Goal: Task Accomplishment & Management: Complete application form

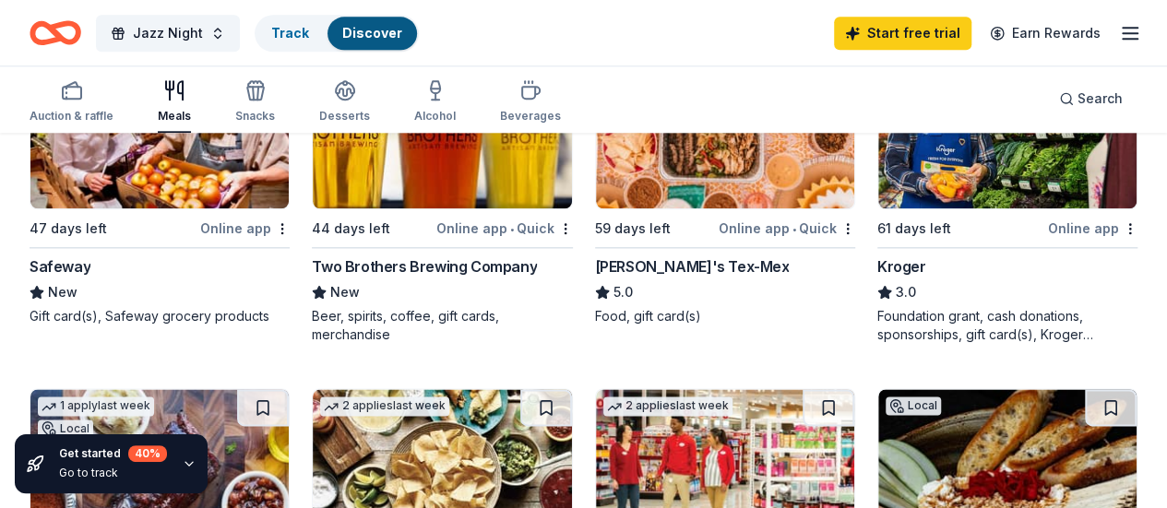
scroll to position [937, 0]
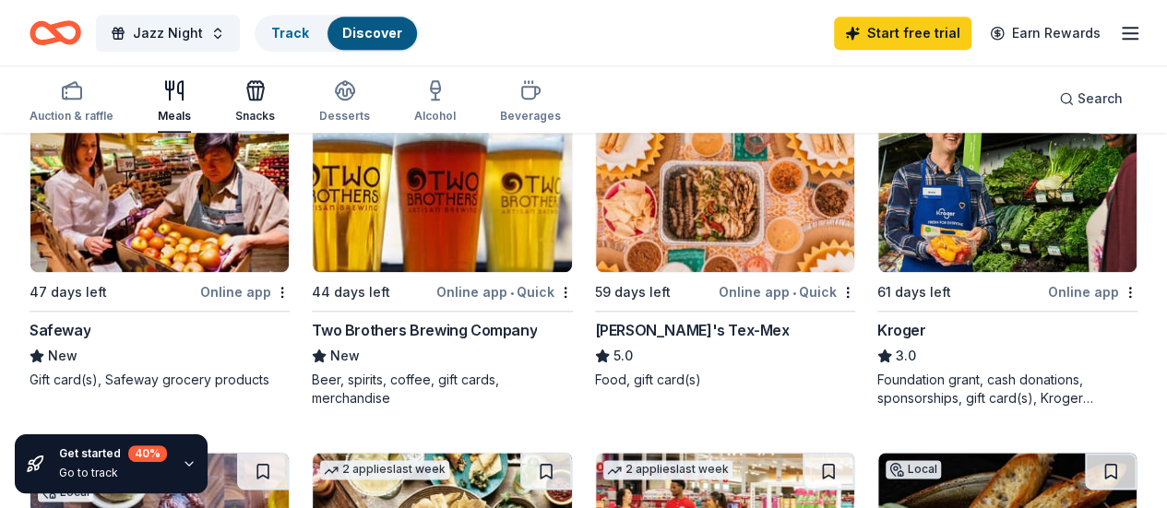
click at [267, 95] on icon "button" at bounding box center [256, 90] width 22 height 22
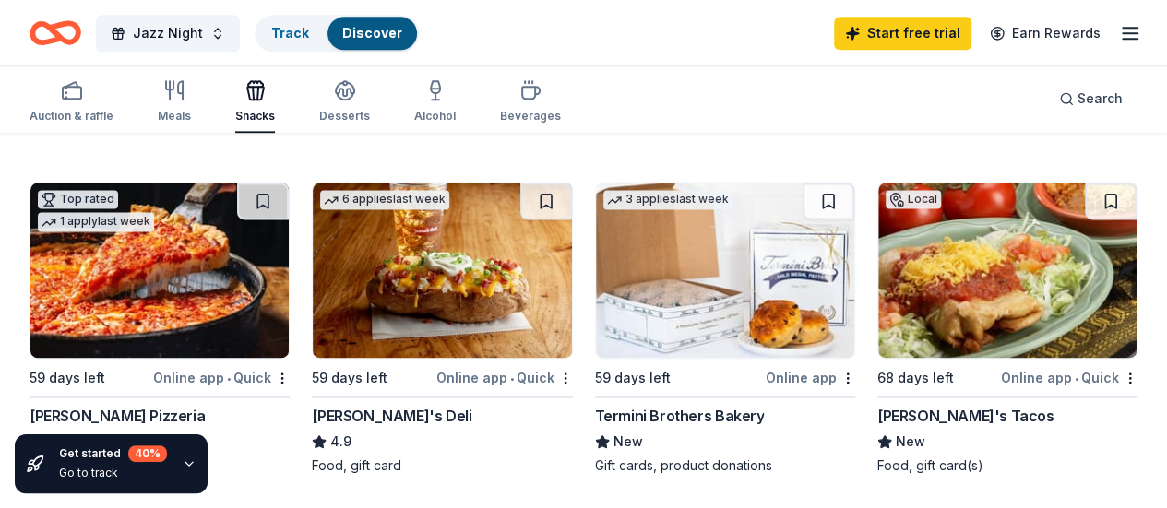
scroll to position [1188, 0]
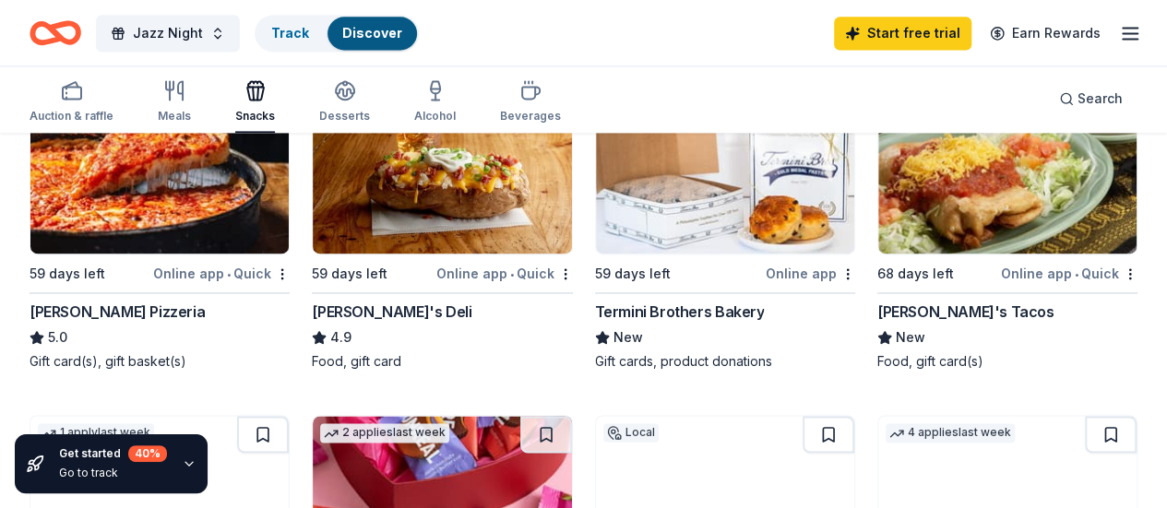
scroll to position [1291, 0]
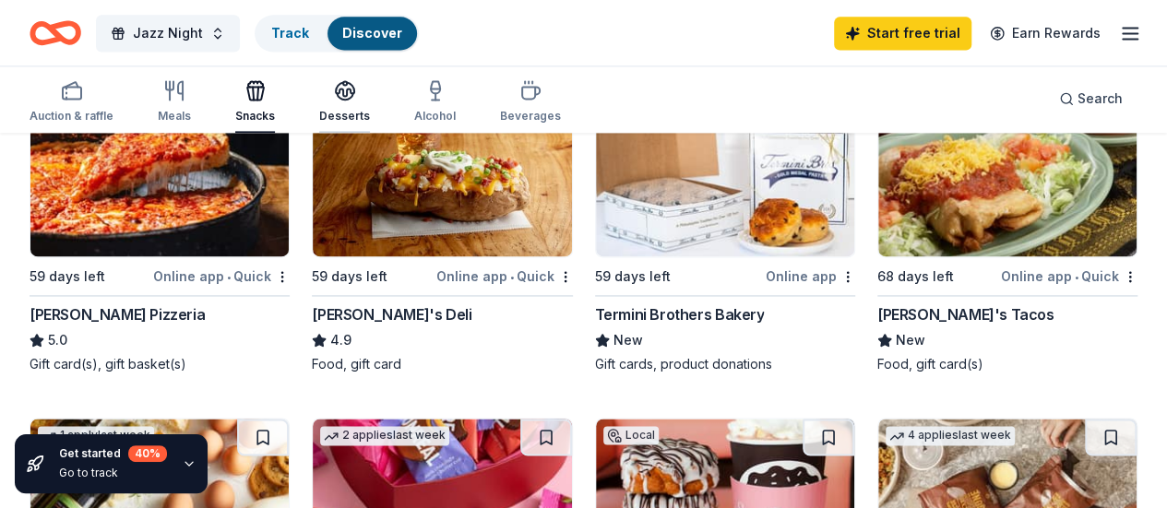
click at [356, 90] on icon "button" at bounding box center [345, 90] width 22 height 22
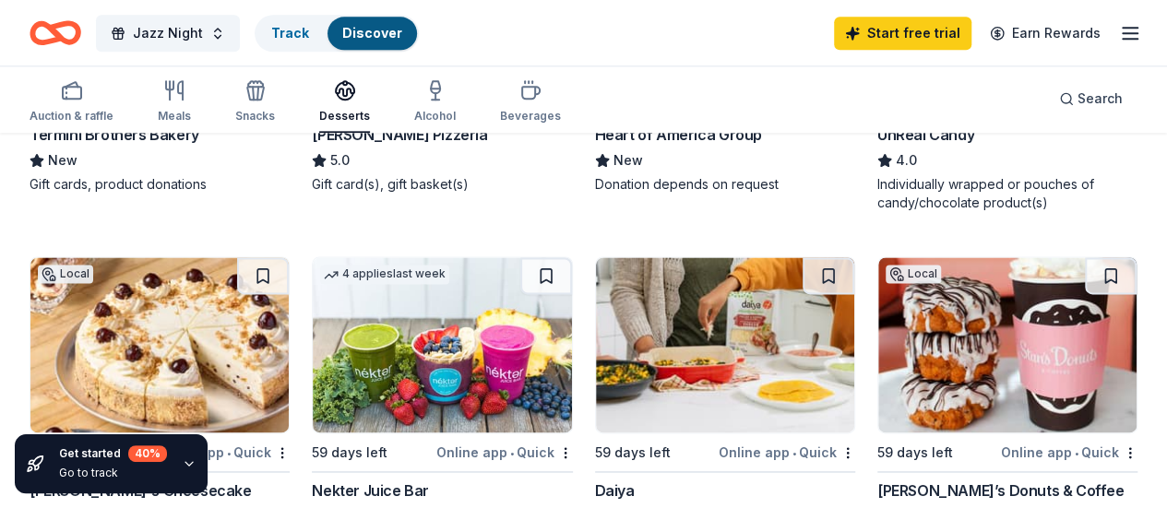
scroll to position [1248, 0]
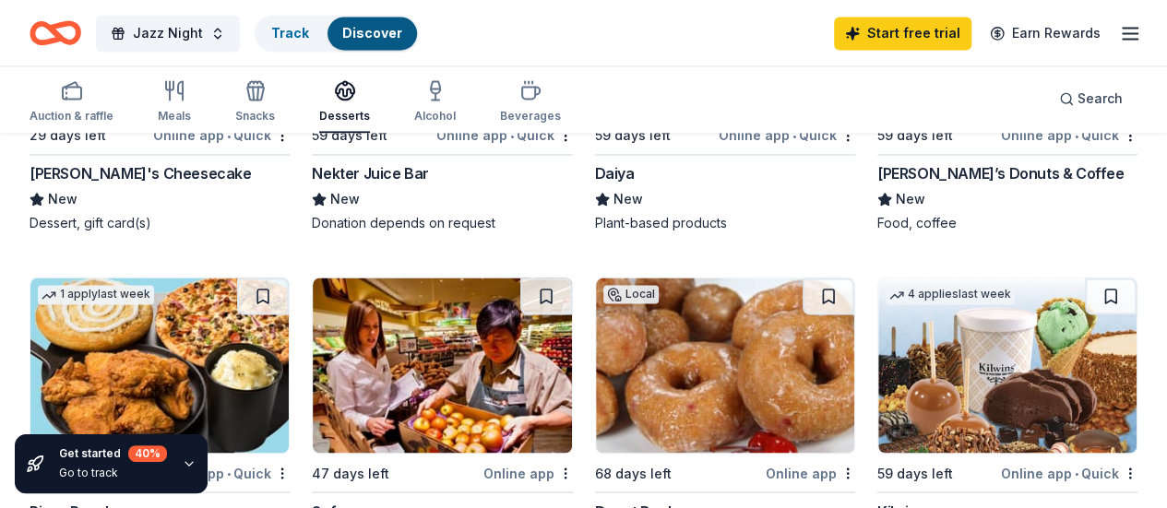
scroll to position [1451, 0]
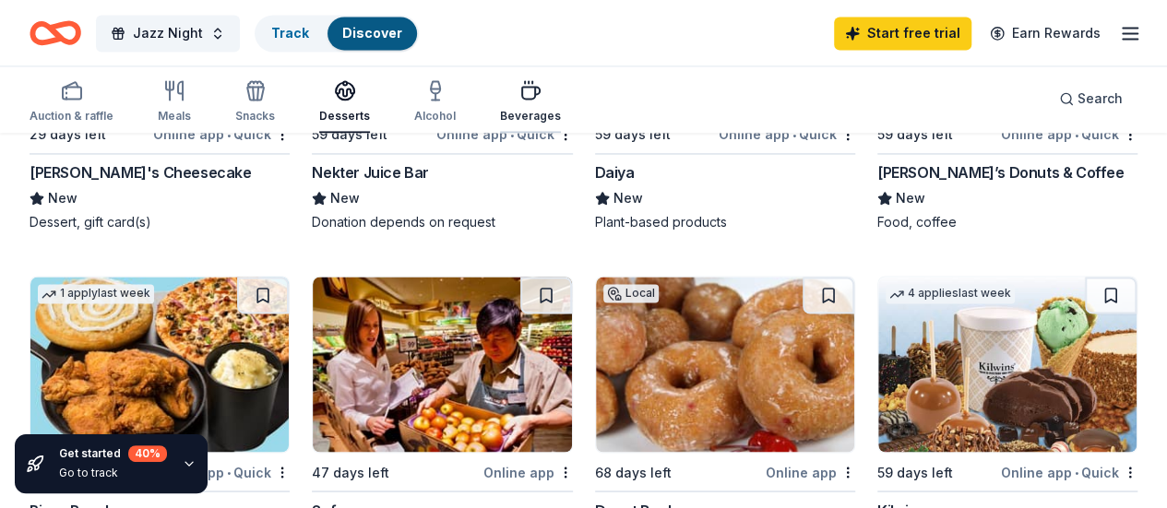
click at [525, 100] on icon "button" at bounding box center [530, 90] width 22 height 22
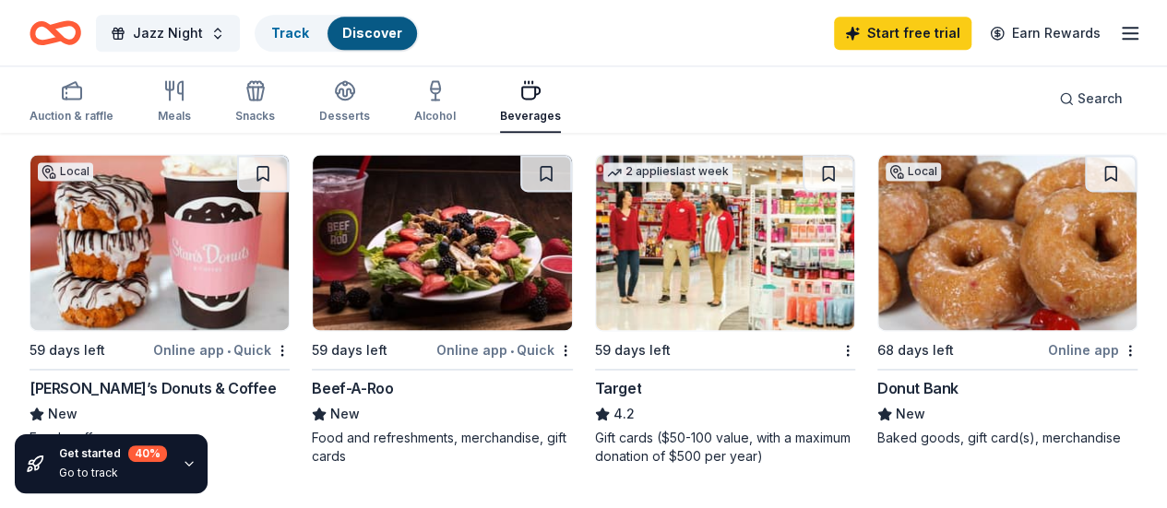
scroll to position [1246, 0]
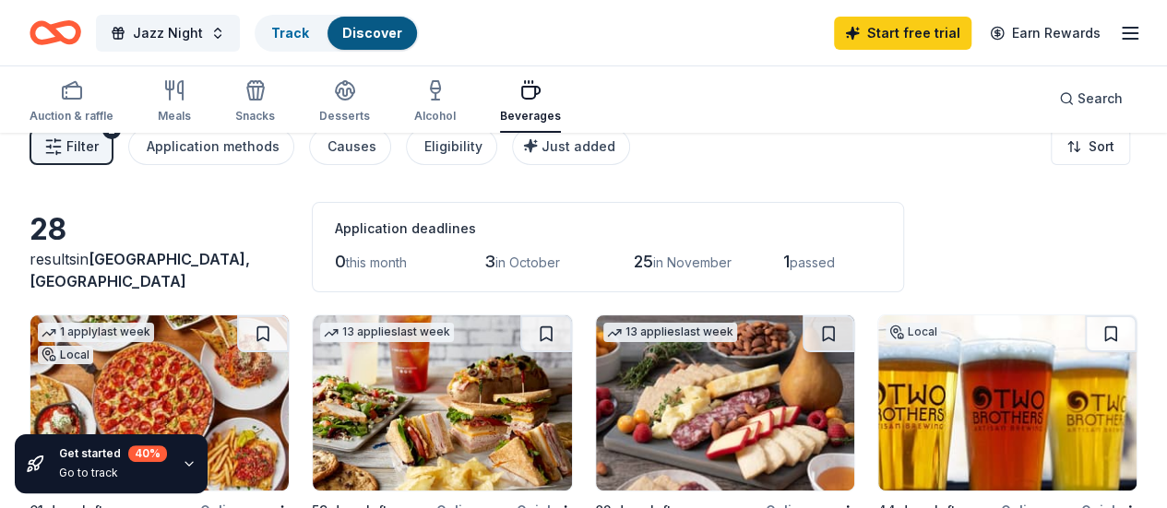
scroll to position [0, 0]
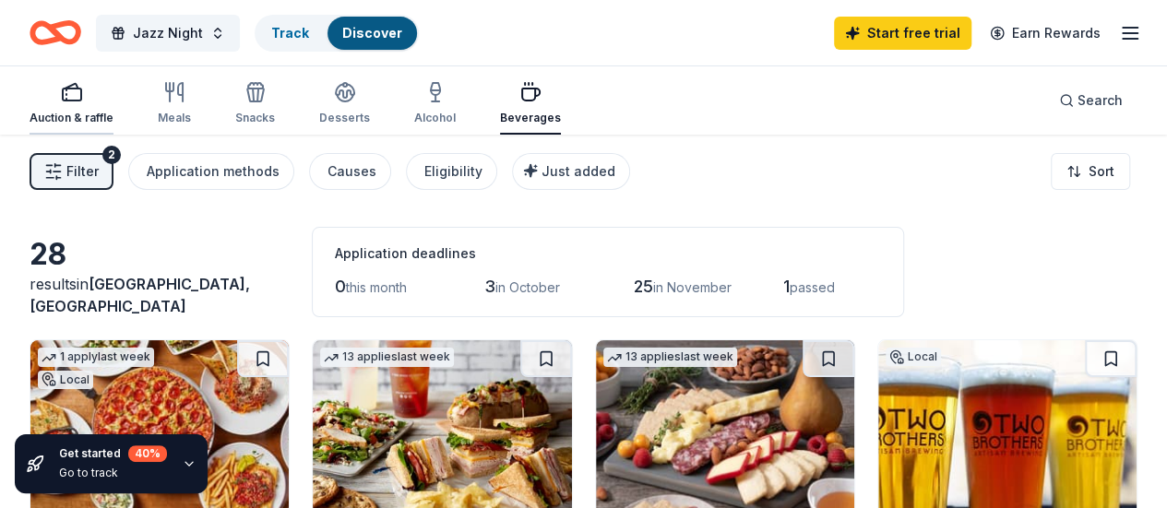
click at [83, 96] on icon "button" at bounding box center [72, 92] width 22 height 22
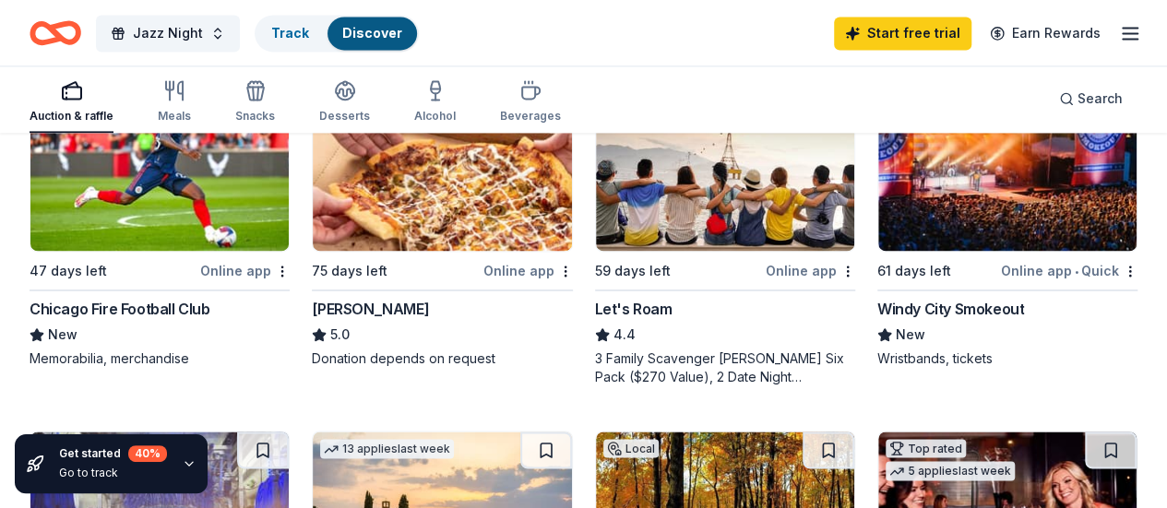
scroll to position [1262, 0]
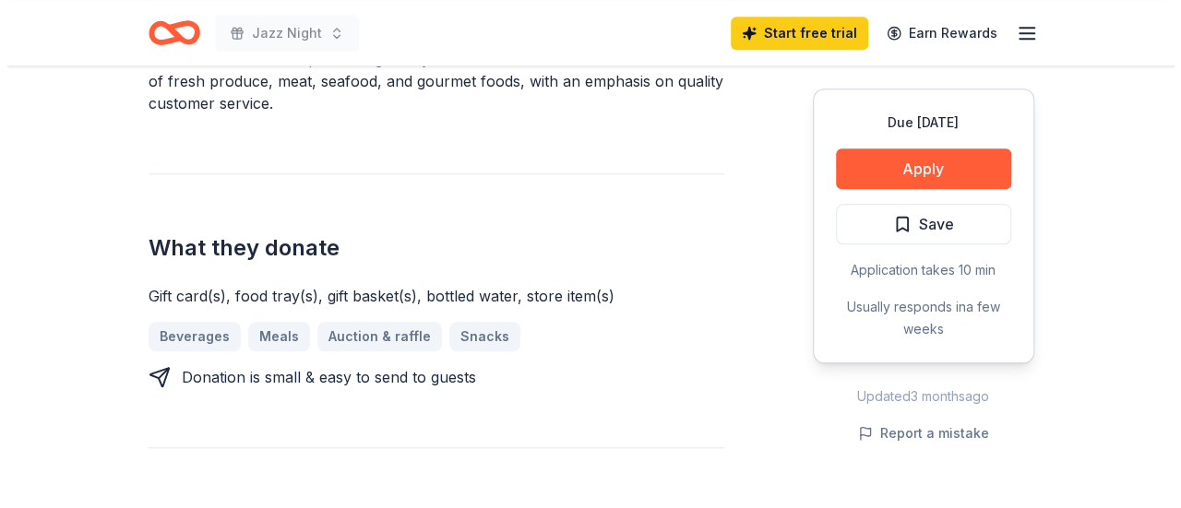
scroll to position [663, 0]
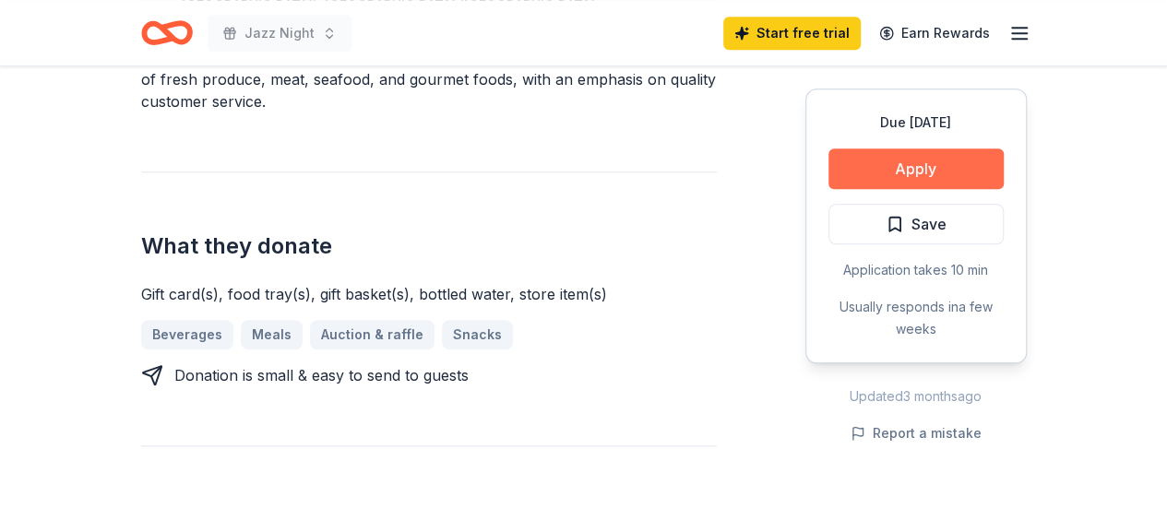
click at [949, 171] on button "Apply" at bounding box center [916, 169] width 175 height 41
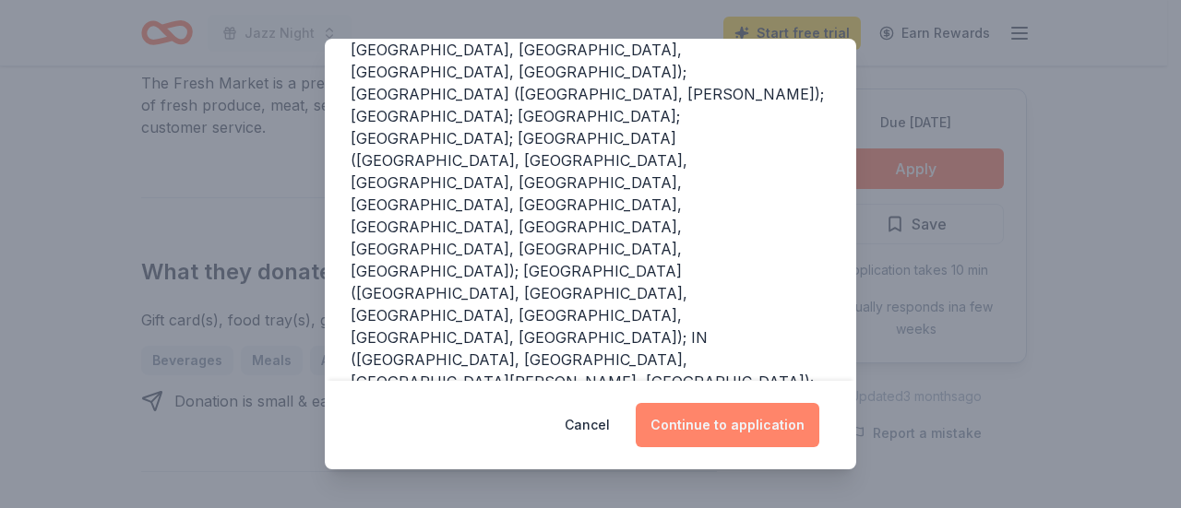
scroll to position [273, 0]
click at [734, 410] on button "Continue to application" at bounding box center [728, 425] width 184 height 44
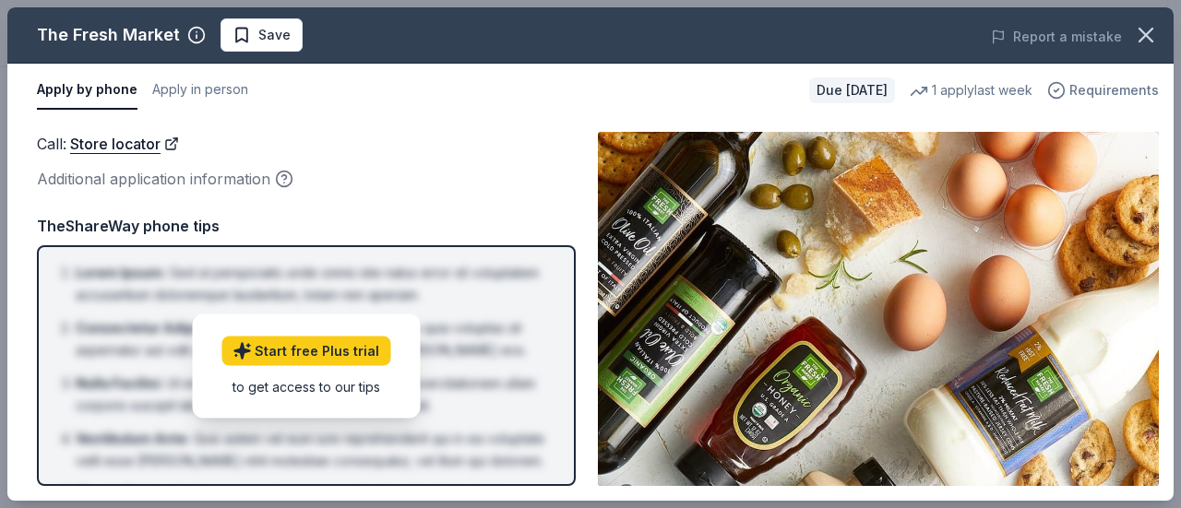
click at [1119, 81] on span "Requirements" at bounding box center [1114, 90] width 90 height 22
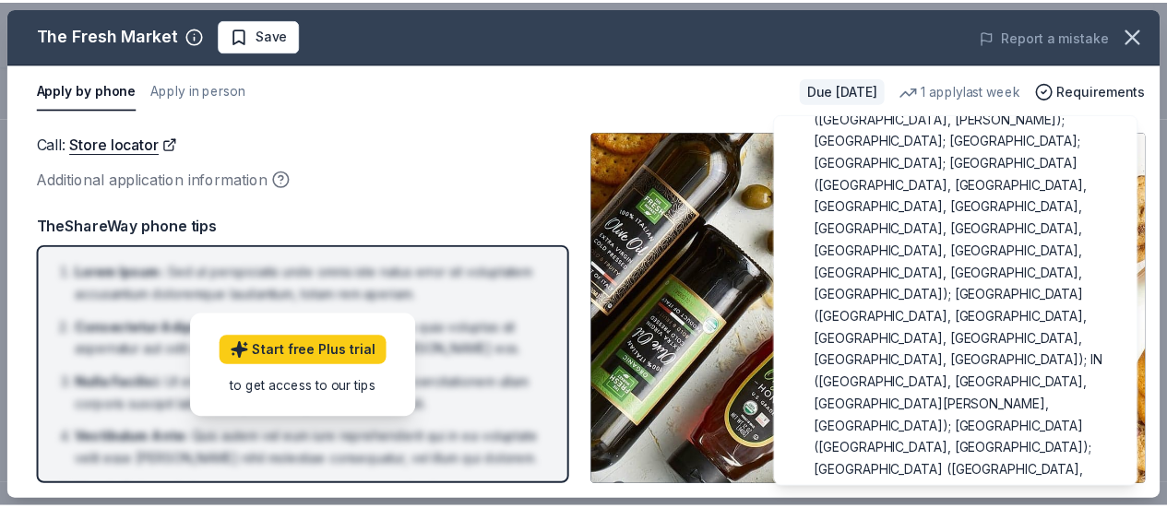
scroll to position [250, 0]
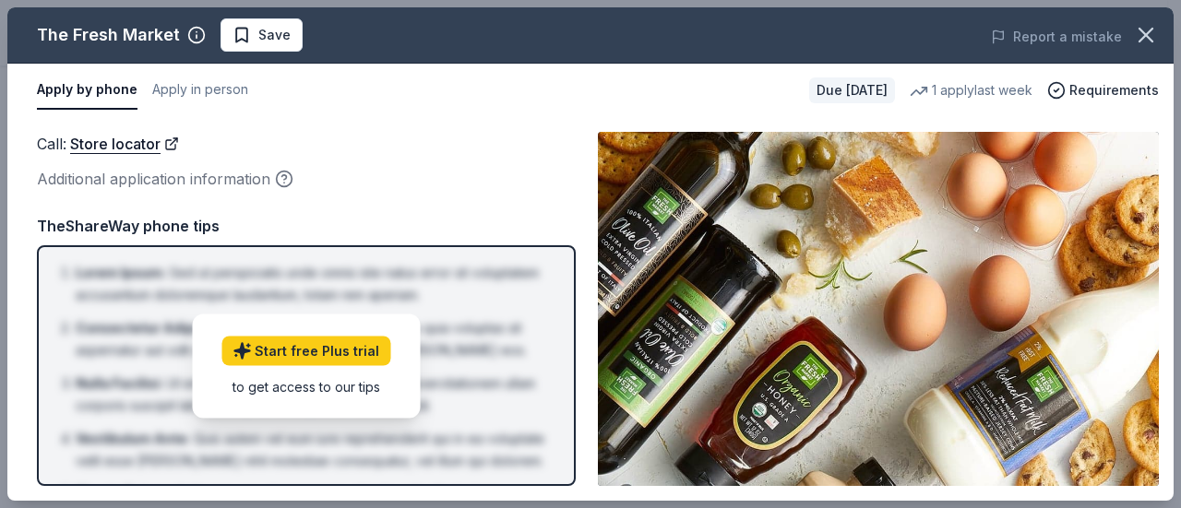
click at [727, 259] on img at bounding box center [878, 309] width 561 height 354
click at [199, 95] on button "Apply in person" at bounding box center [200, 90] width 96 height 39
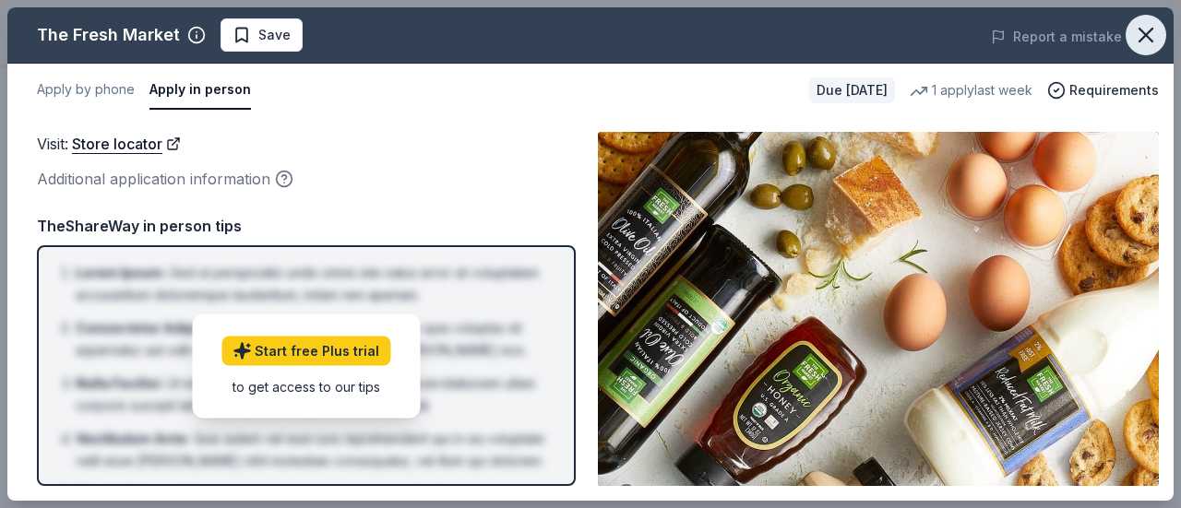
click at [1158, 37] on icon "button" at bounding box center [1146, 35] width 26 height 26
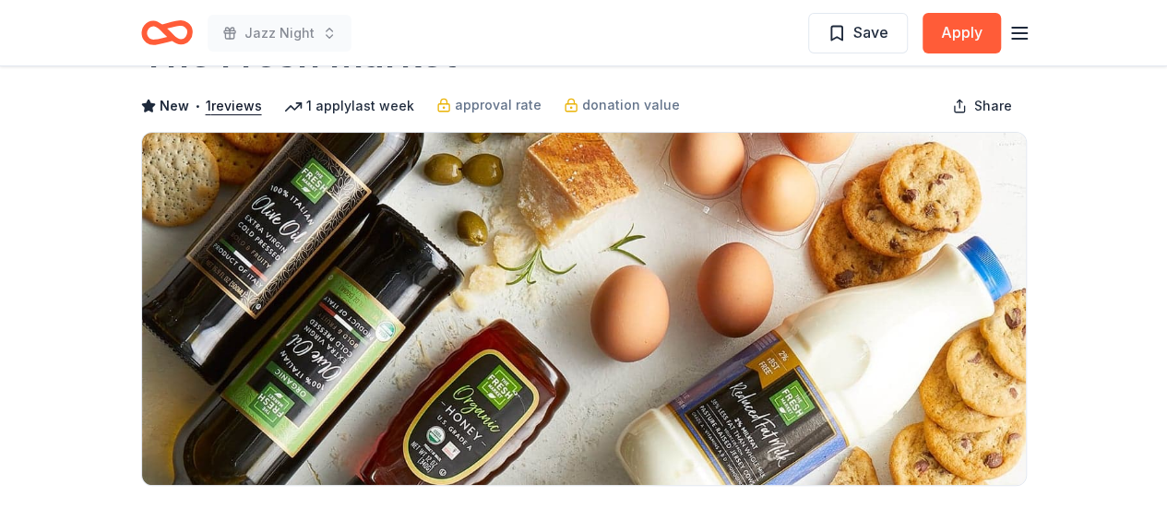
scroll to position [41, 0]
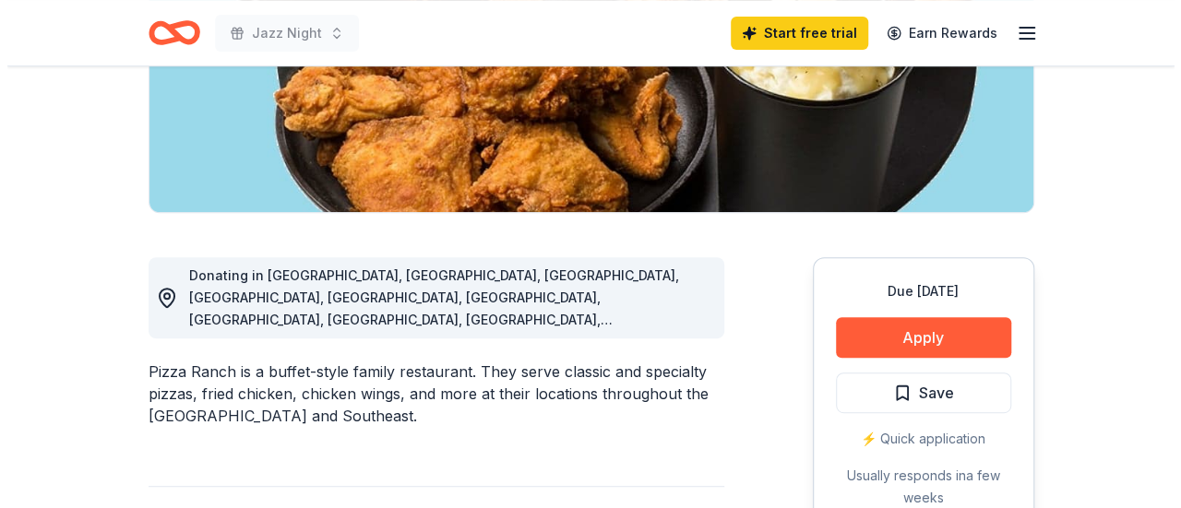
scroll to position [349, 0]
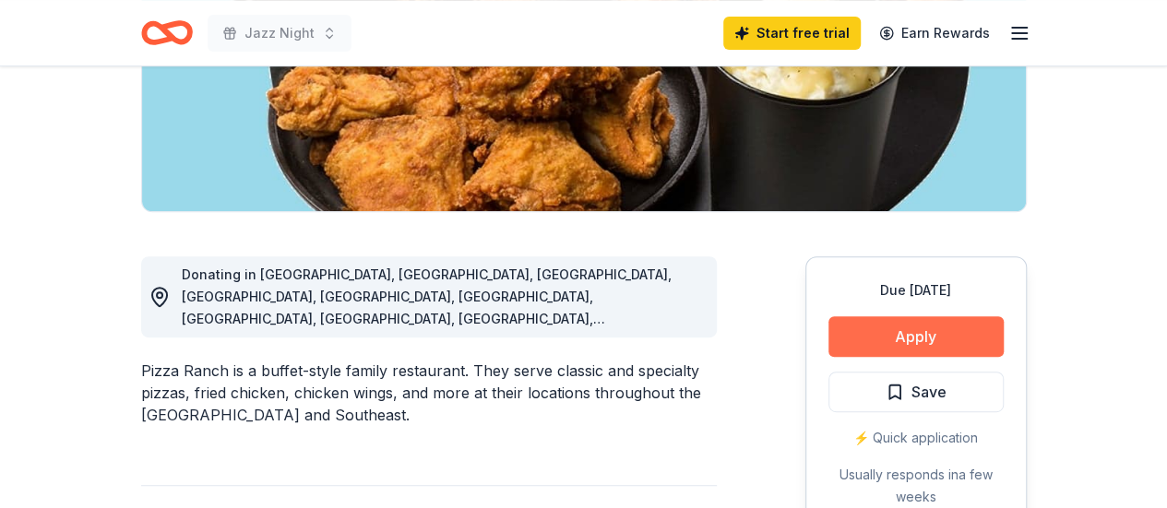
click at [883, 328] on button "Apply" at bounding box center [916, 336] width 175 height 41
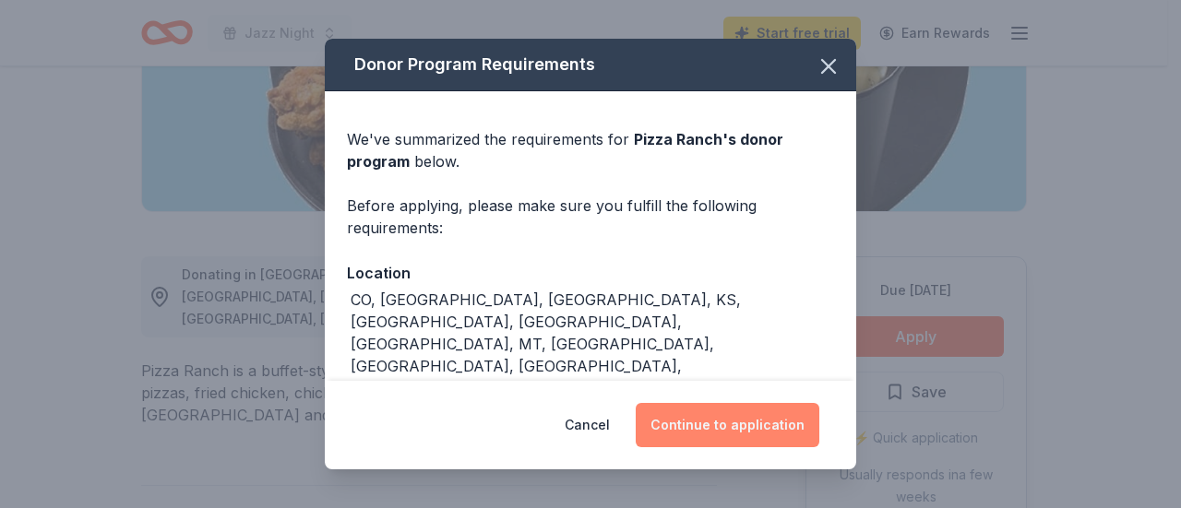
click at [741, 433] on button "Continue to application" at bounding box center [728, 425] width 184 height 44
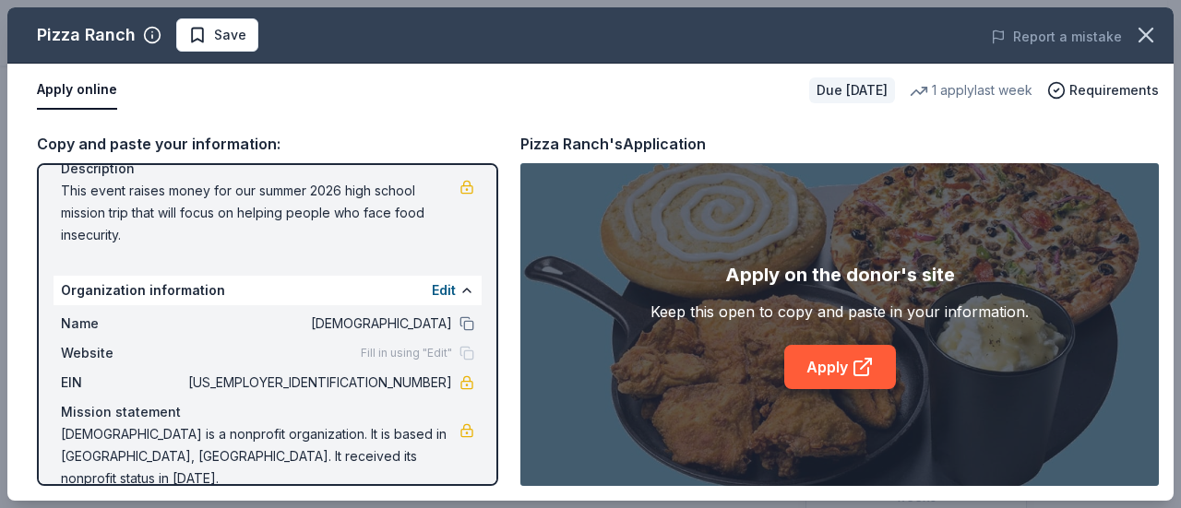
scroll to position [205, 0]
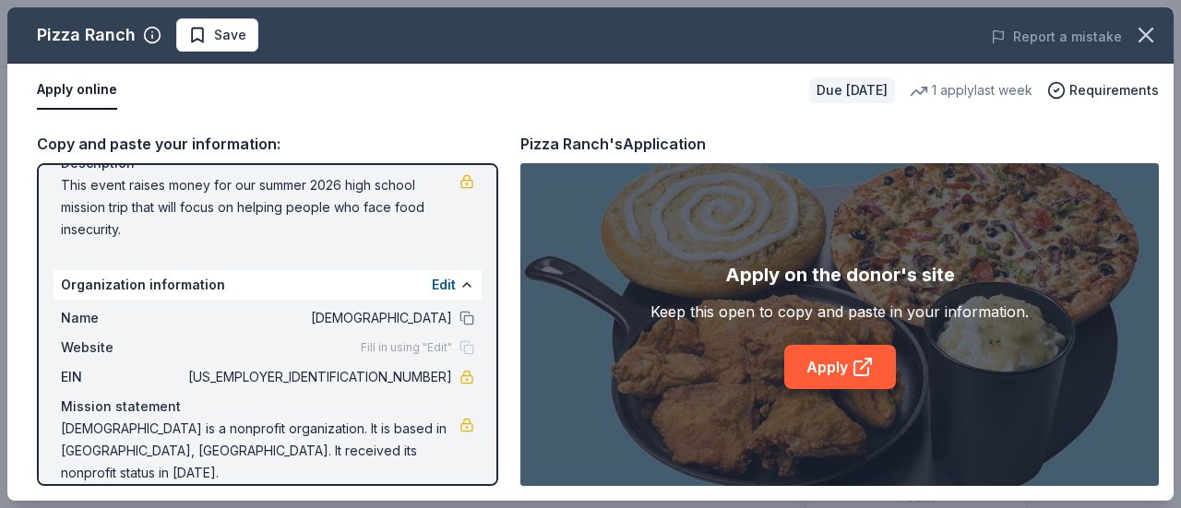
drag, startPoint x: 366, startPoint y: 377, endPoint x: 417, endPoint y: 376, distance: 50.8
click at [417, 376] on span "36-2977707" at bounding box center [319, 377] width 268 height 22
click at [843, 379] on link "Apply" at bounding box center [840, 367] width 112 height 44
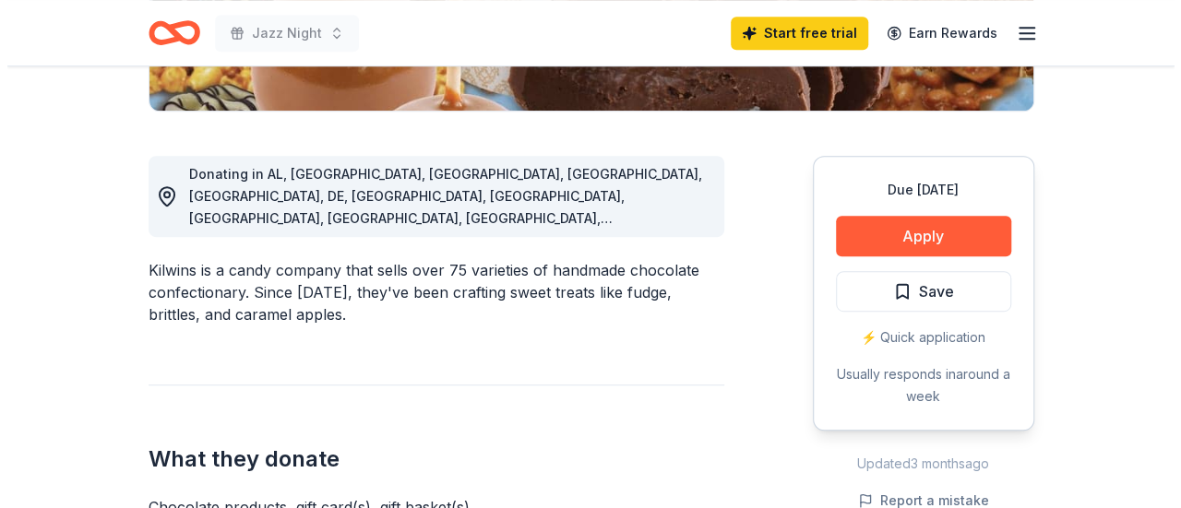
scroll to position [453, 0]
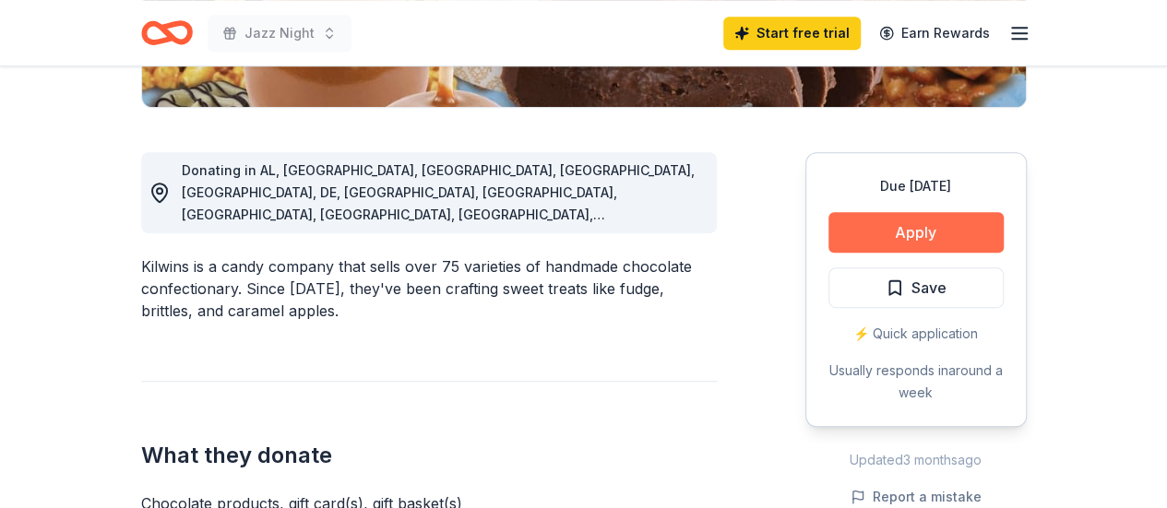
click at [930, 227] on button "Apply" at bounding box center [916, 232] width 175 height 41
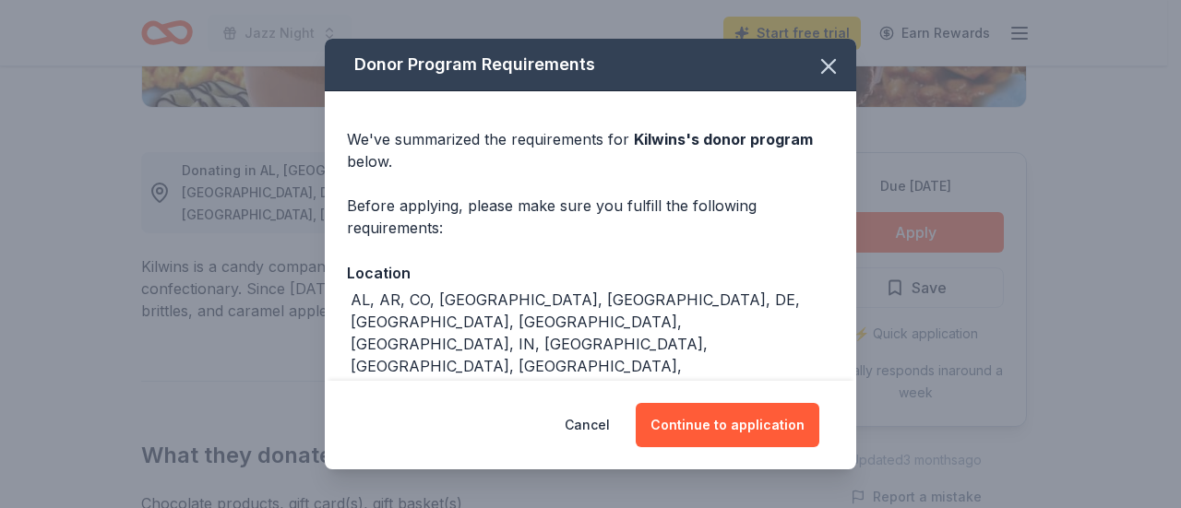
scroll to position [76, 0]
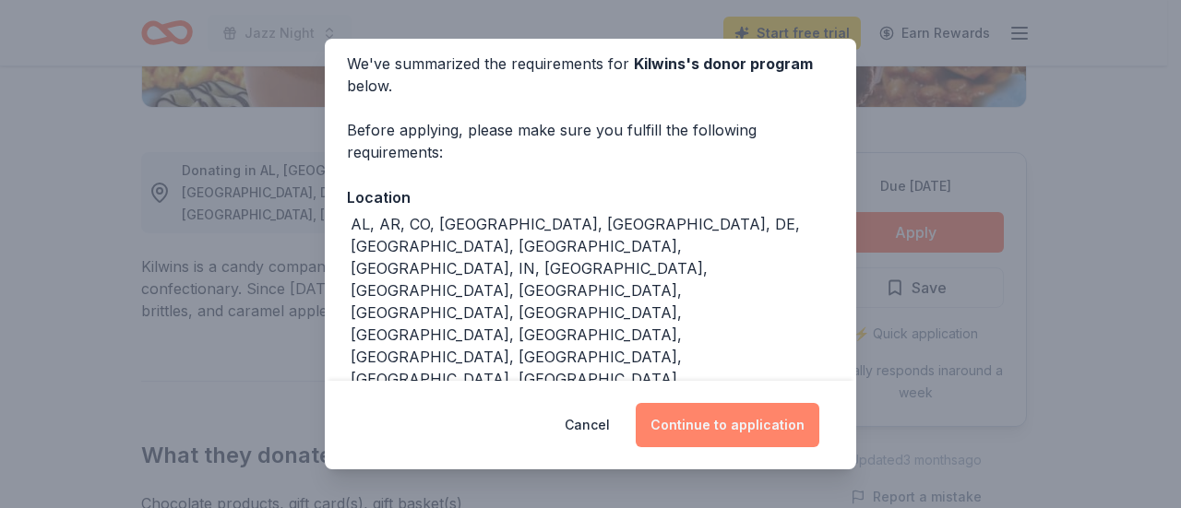
click at [729, 419] on button "Continue to application" at bounding box center [728, 425] width 184 height 44
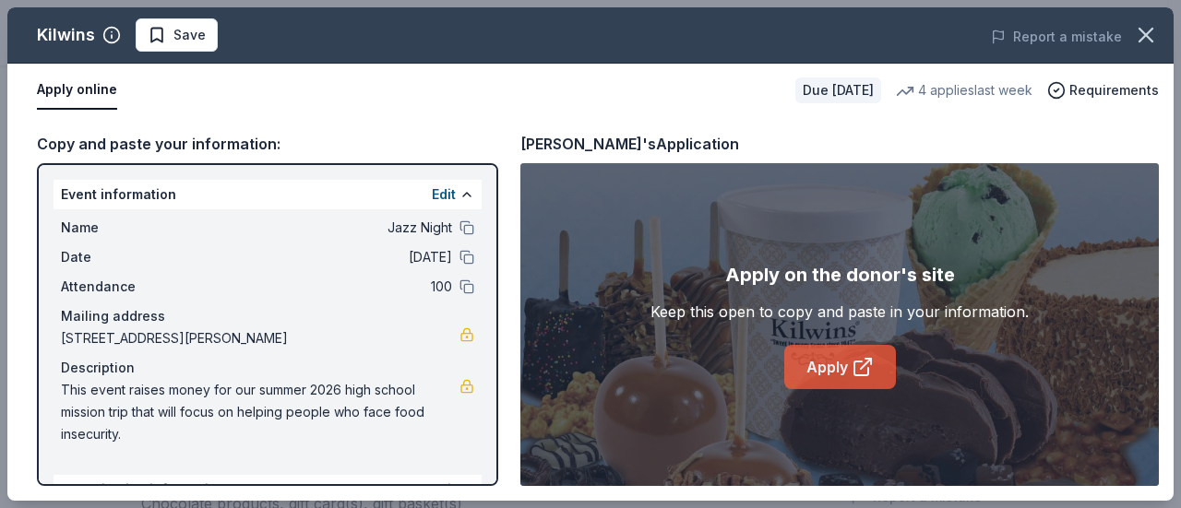
click at [830, 369] on link "Apply" at bounding box center [840, 367] width 112 height 44
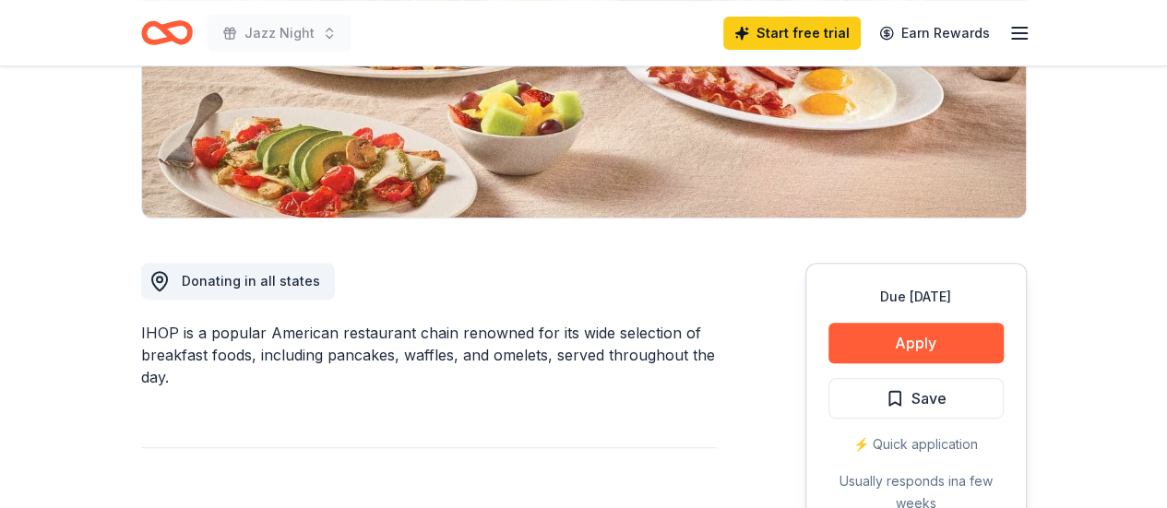
scroll to position [344, 0]
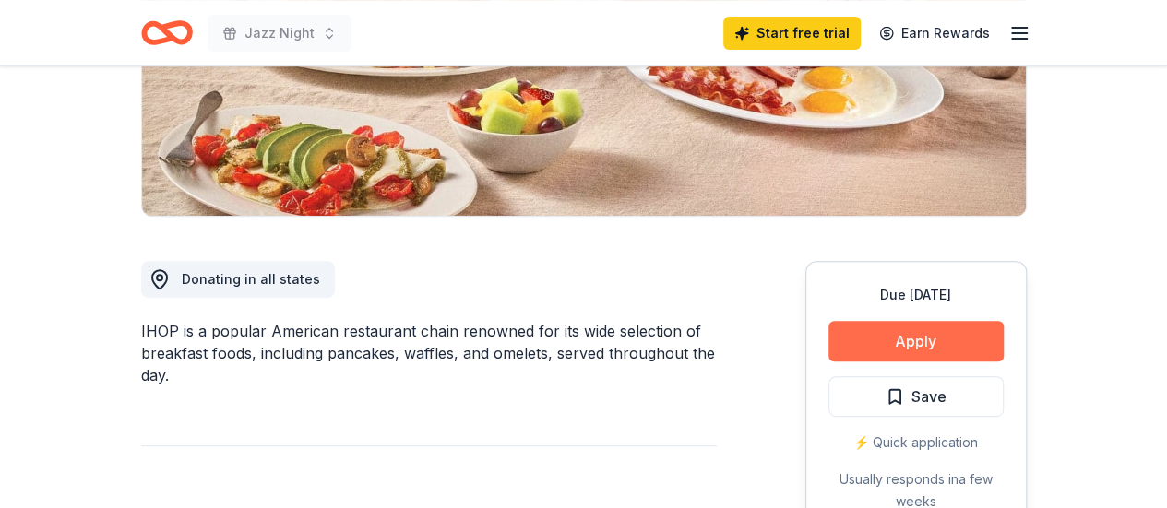
click at [927, 348] on button "Apply" at bounding box center [916, 341] width 175 height 41
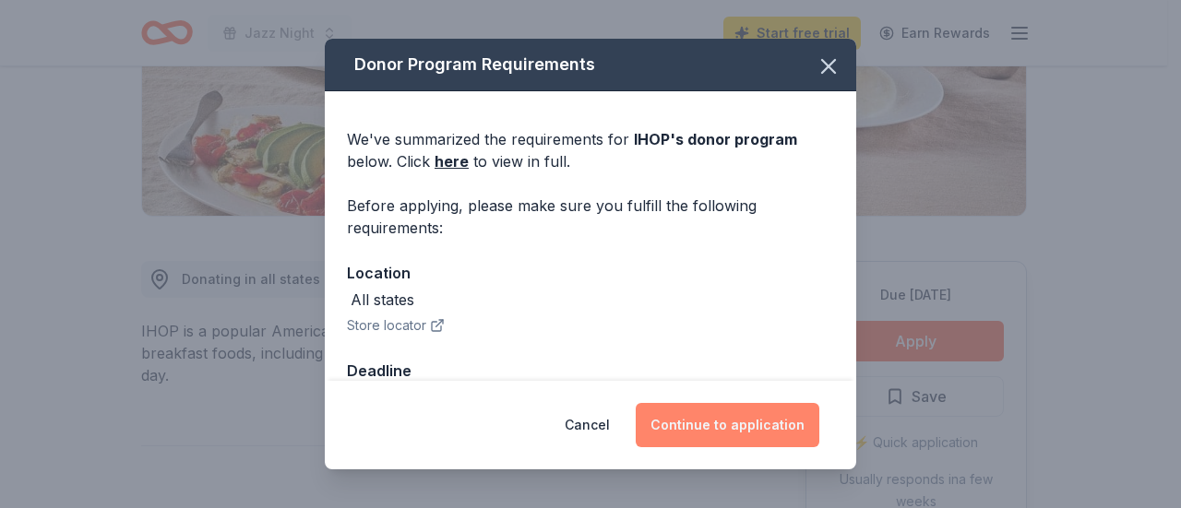
click at [741, 426] on button "Continue to application" at bounding box center [728, 425] width 184 height 44
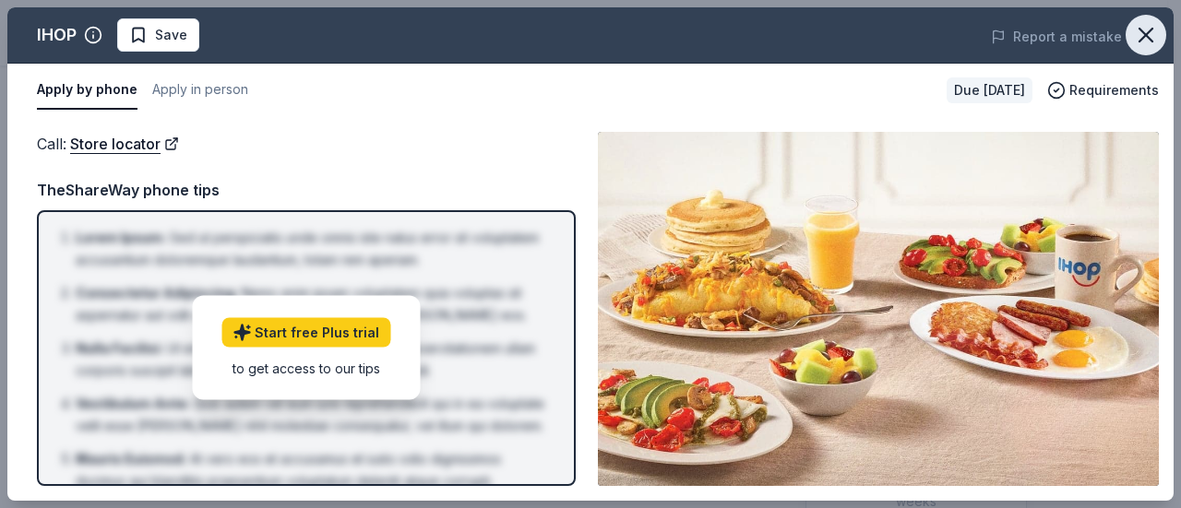
click at [1144, 27] on icon "button" at bounding box center [1146, 35] width 26 height 26
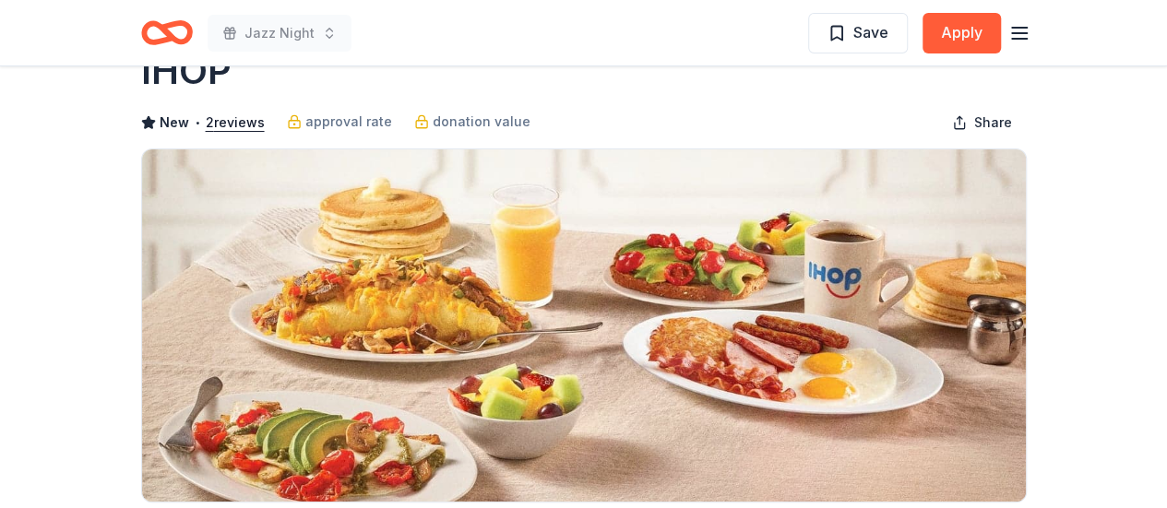
scroll to position [50, 0]
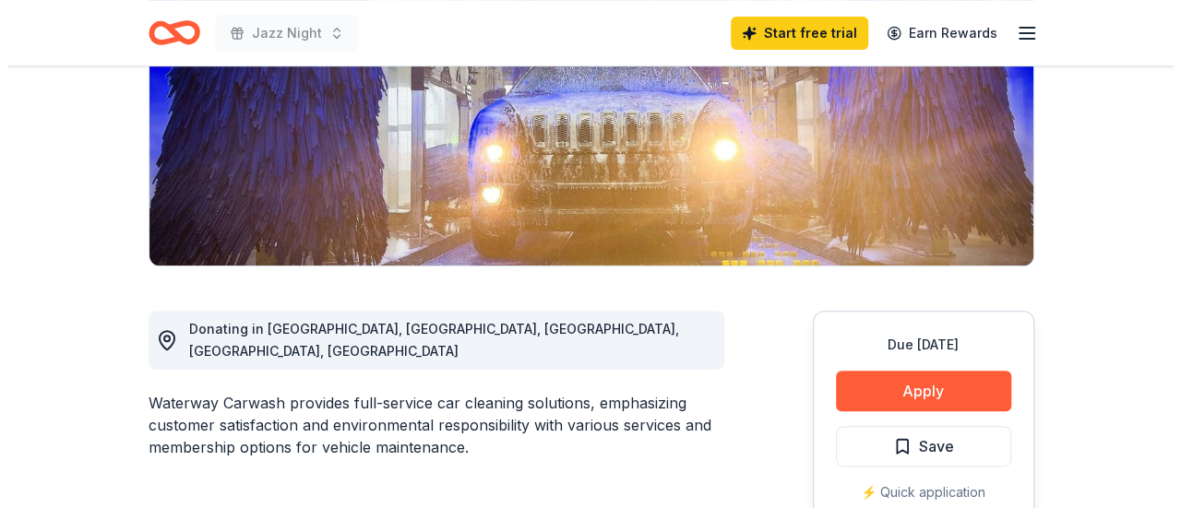
scroll to position [306, 0]
